Goal: Navigation & Orientation: Find specific page/section

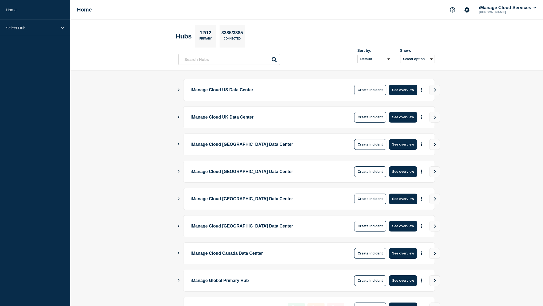
scroll to position [71, 0]
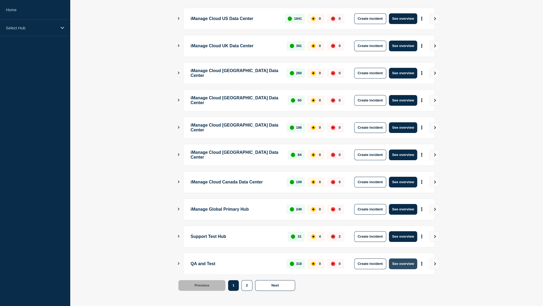
click at [402, 263] on button "See overview" at bounding box center [403, 264] width 28 height 11
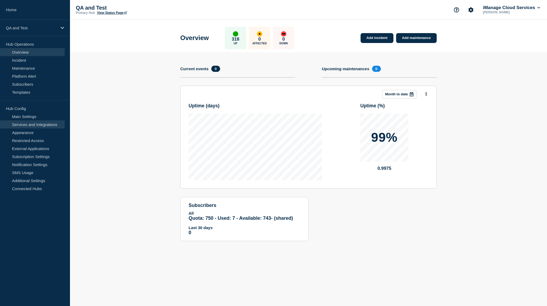
click at [36, 122] on link "Services and Integrations" at bounding box center [32, 124] width 65 height 8
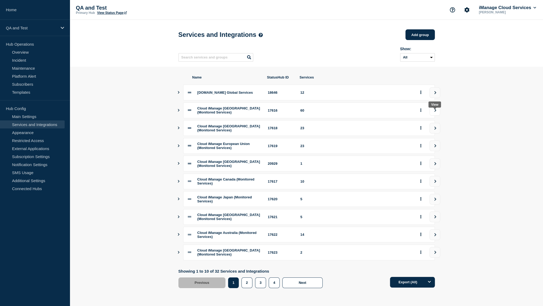
click at [437, 112] on icon "view group" at bounding box center [435, 110] width 3 height 3
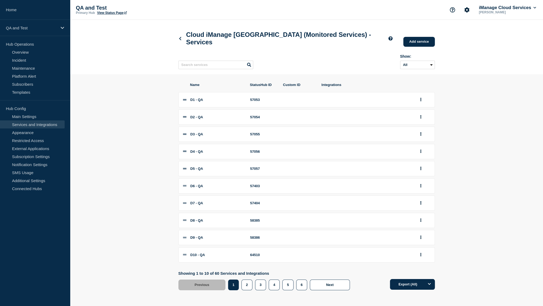
scroll to position [6, 0]
click at [299, 288] on button "6" at bounding box center [301, 284] width 11 height 11
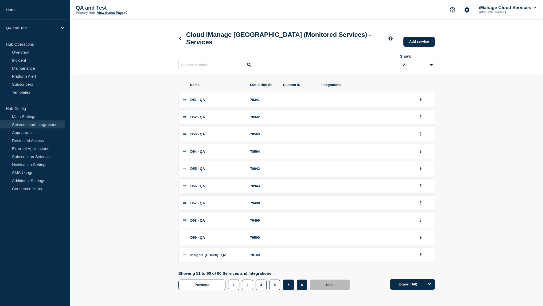
click at [291, 290] on button "5" at bounding box center [288, 285] width 11 height 11
